Goal: Obtain resource: Download file/media

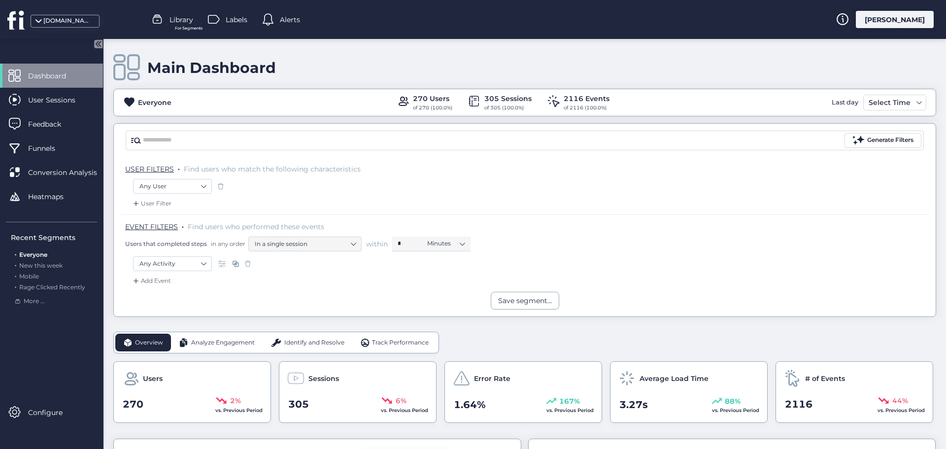
scroll to position [197, 0]
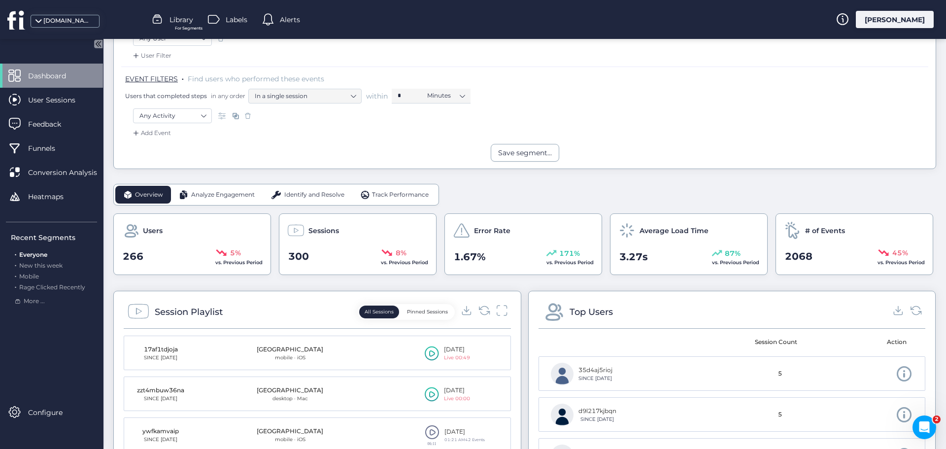
click at [230, 194] on span "Analyze Engagement" at bounding box center [223, 194] width 64 height 9
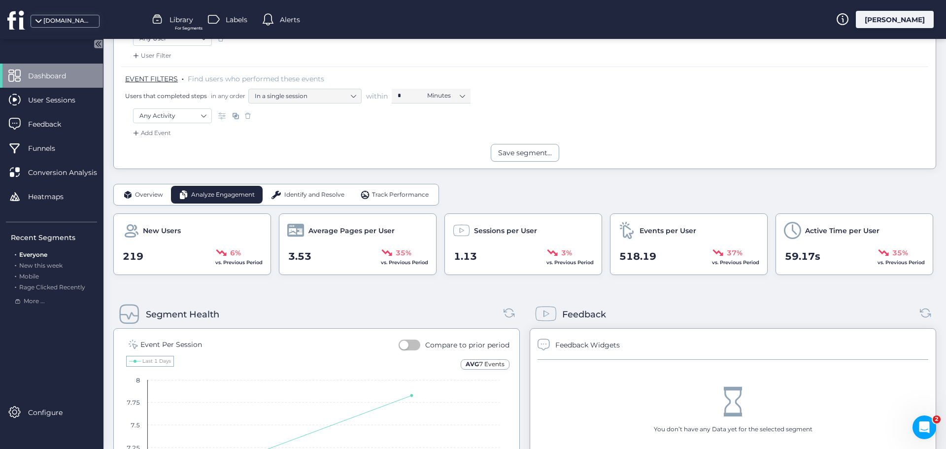
click at [302, 194] on span "Identify and Resolve" at bounding box center [314, 194] width 60 height 9
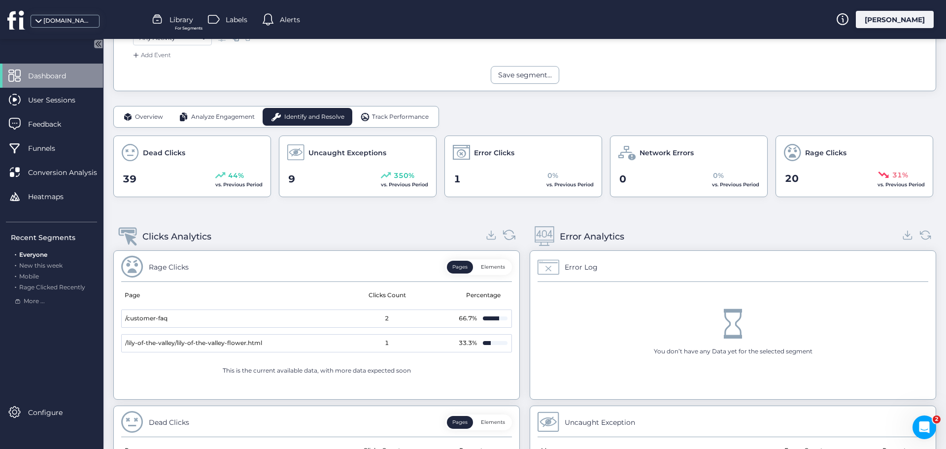
scroll to position [246, 0]
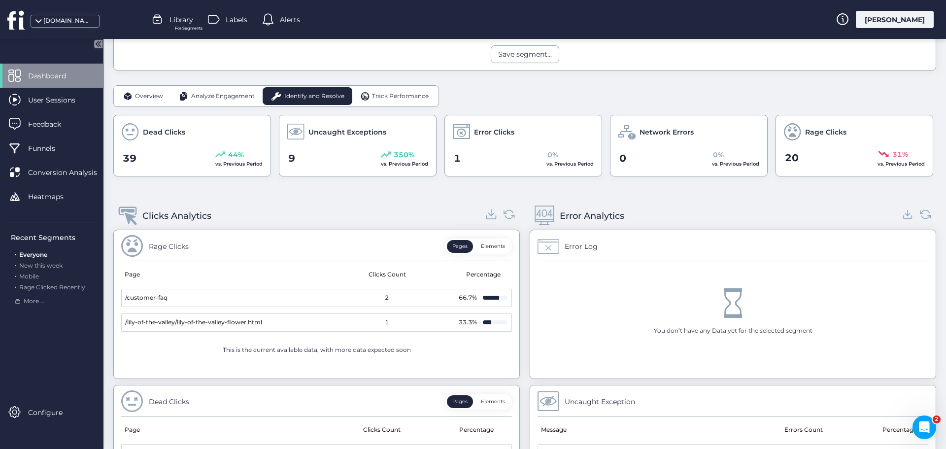
click at [489, 218] on icon at bounding box center [491, 213] width 13 height 13
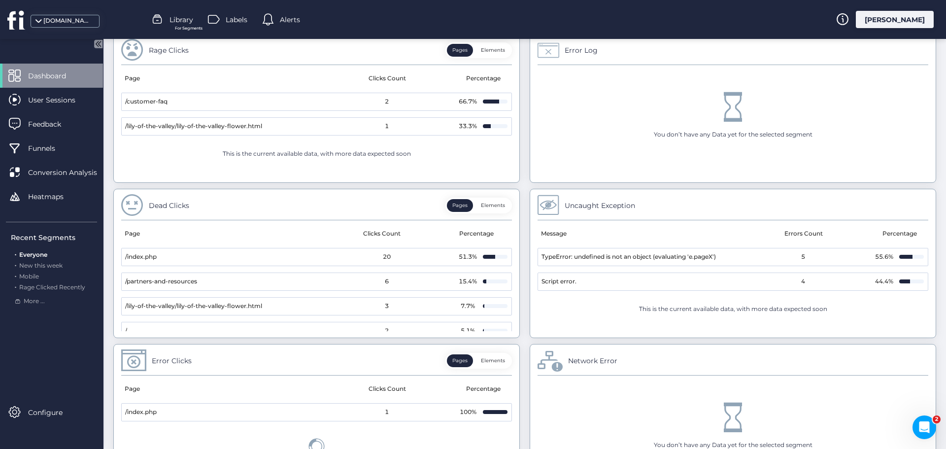
scroll to position [296, 0]
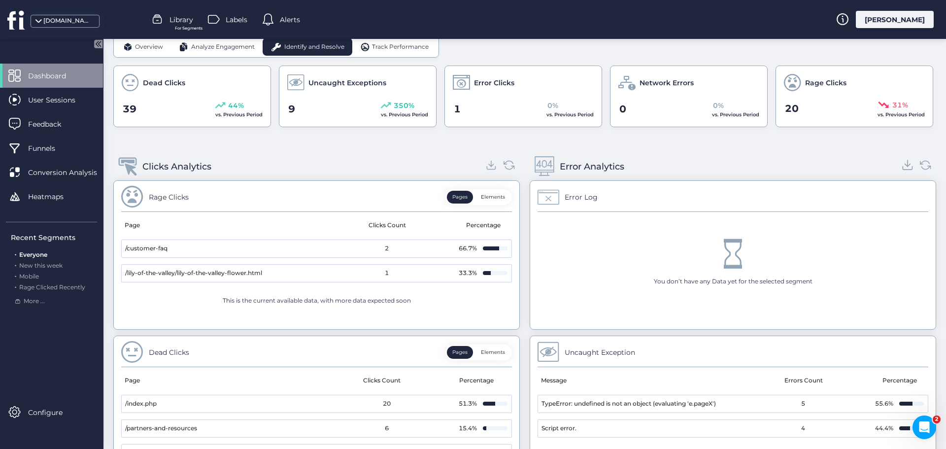
click at [902, 169] on icon at bounding box center [906, 167] width 9 height 3
click at [397, 46] on span "Track Performance" at bounding box center [400, 46] width 57 height 9
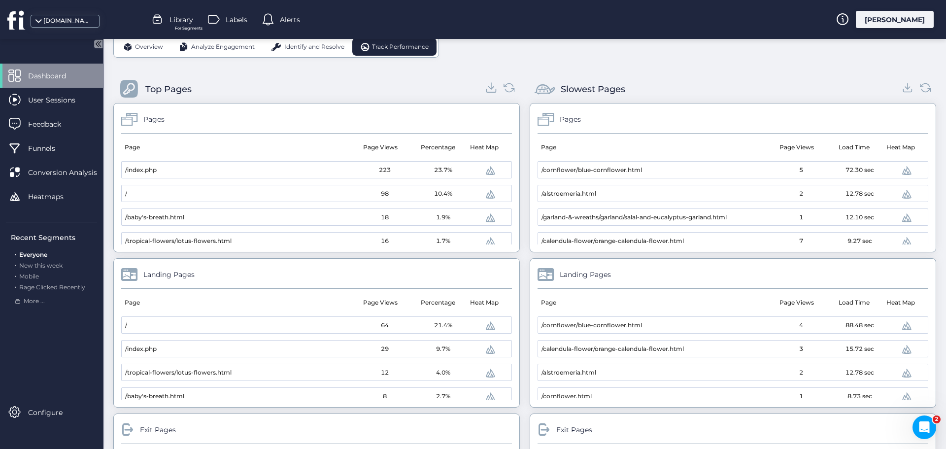
click at [486, 90] on icon at bounding box center [491, 87] width 13 height 13
click at [902, 91] on icon at bounding box center [907, 87] width 13 height 13
